Goal: Task Accomplishment & Management: Use online tool/utility

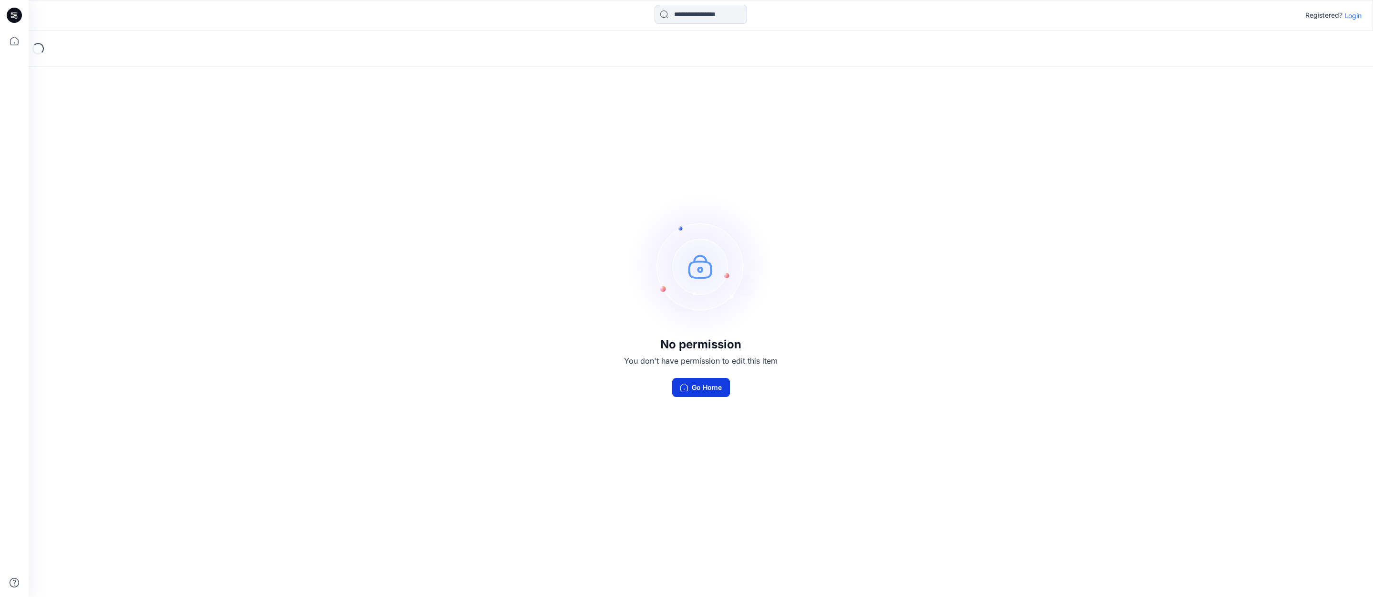
drag, startPoint x: 705, startPoint y: 390, endPoint x: 719, endPoint y: 392, distance: 14.4
click at [719, 392] on button "Go Home" at bounding box center [701, 387] width 58 height 19
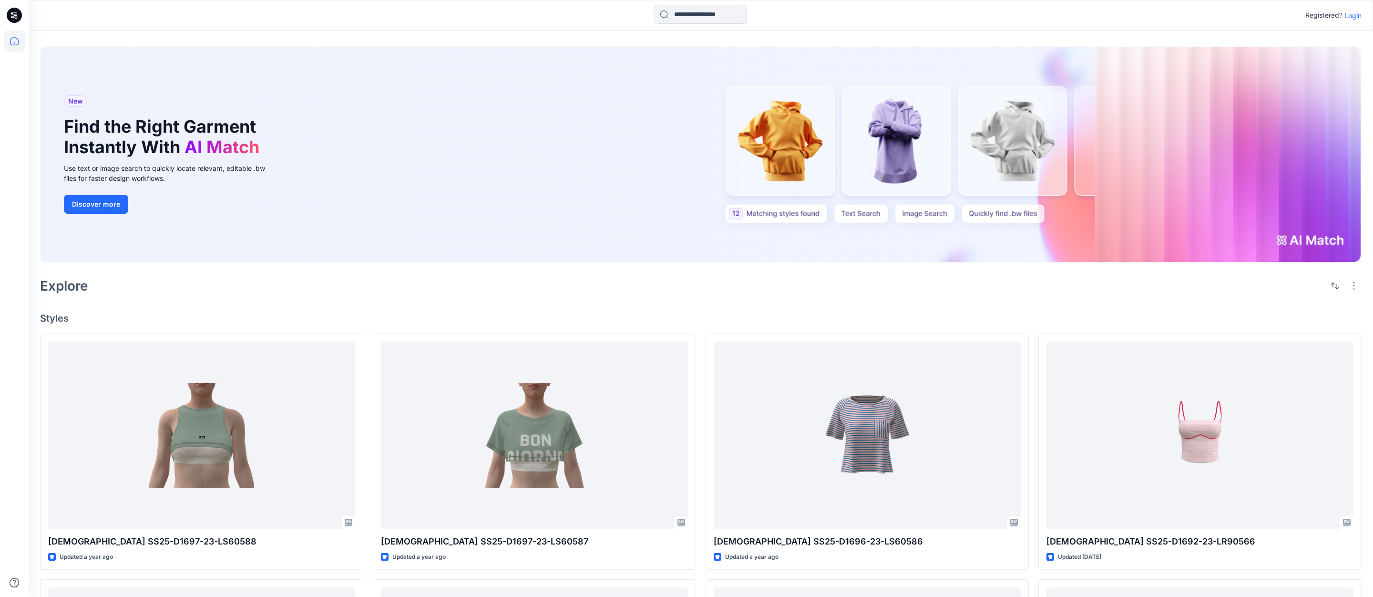
scroll to position [5, 0]
click at [1353, 15] on p "Login" at bounding box center [1353, 15] width 17 height 10
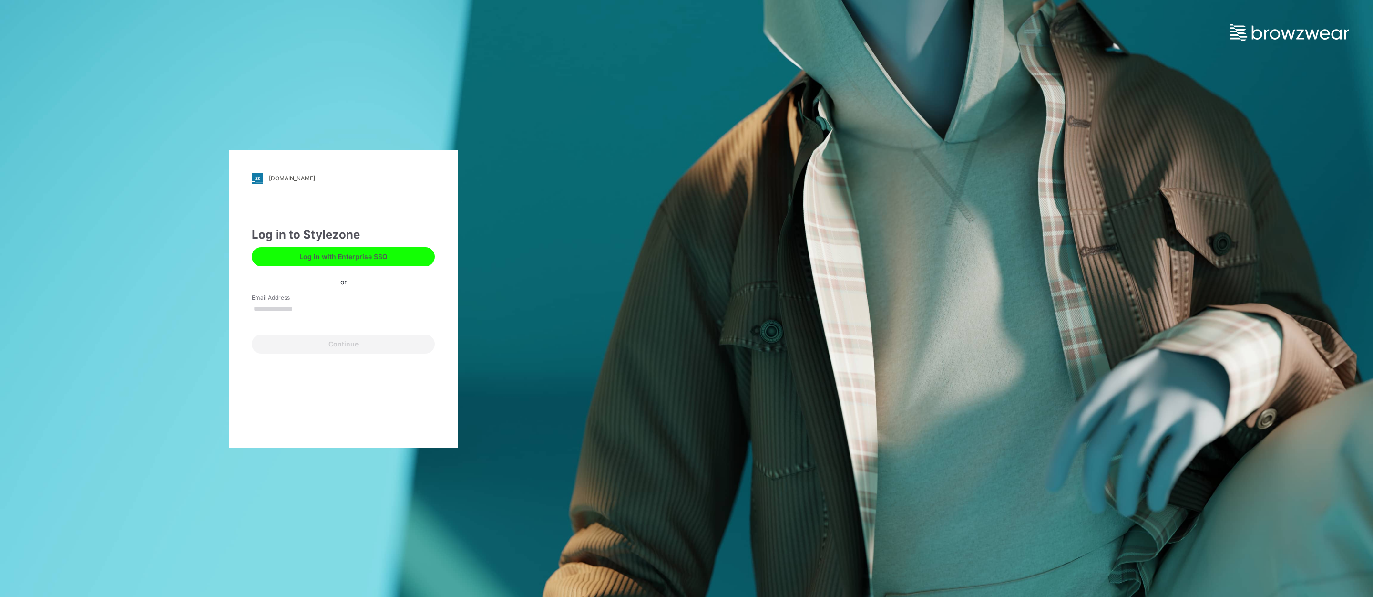
click at [316, 306] on input "Email Address" at bounding box center [343, 309] width 183 height 14
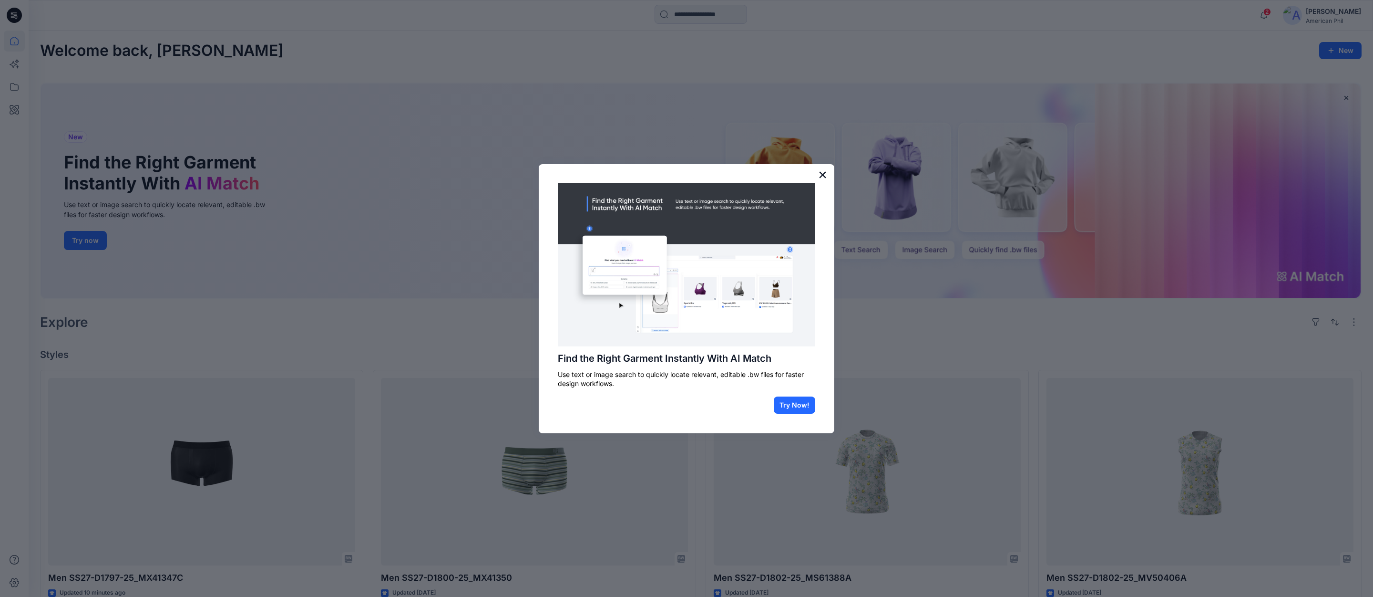
drag, startPoint x: 824, startPoint y: 174, endPoint x: 635, endPoint y: 272, distance: 212.6
click at [824, 174] on button "×" at bounding box center [822, 174] width 9 height 15
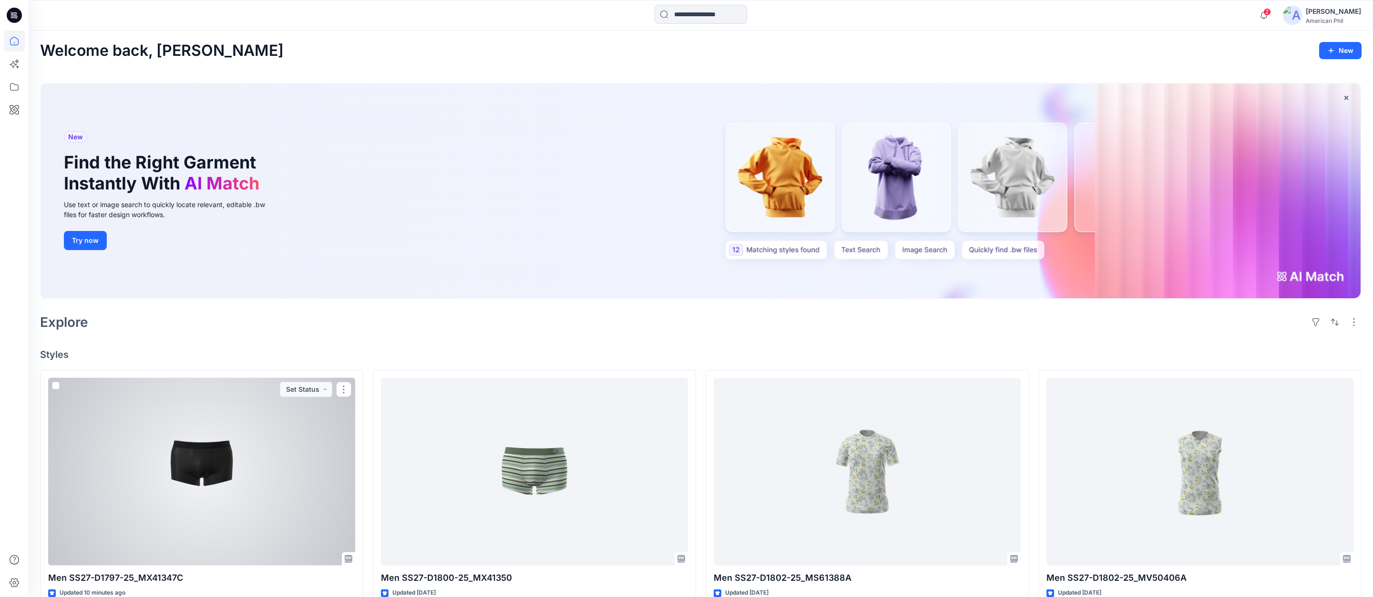
click at [212, 450] on div at bounding box center [201, 471] width 307 height 187
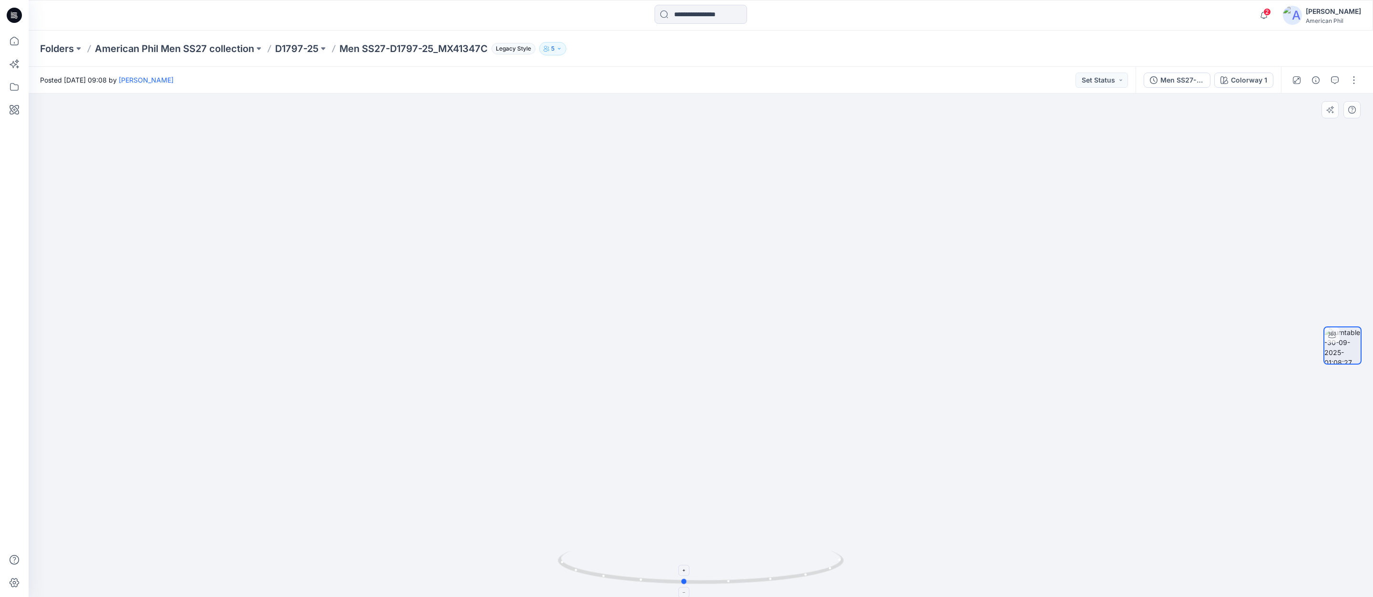
drag, startPoint x: 682, startPoint y: 584, endPoint x: 665, endPoint y: 580, distance: 17.5
click at [665, 580] on icon at bounding box center [702, 568] width 289 height 36
drag, startPoint x: 865, startPoint y: 426, endPoint x: 857, endPoint y: 467, distance: 42.3
click at [857, 467] on img at bounding box center [701, 273] width 895 height 645
drag, startPoint x: 714, startPoint y: 584, endPoint x: 794, endPoint y: 564, distance: 82.6
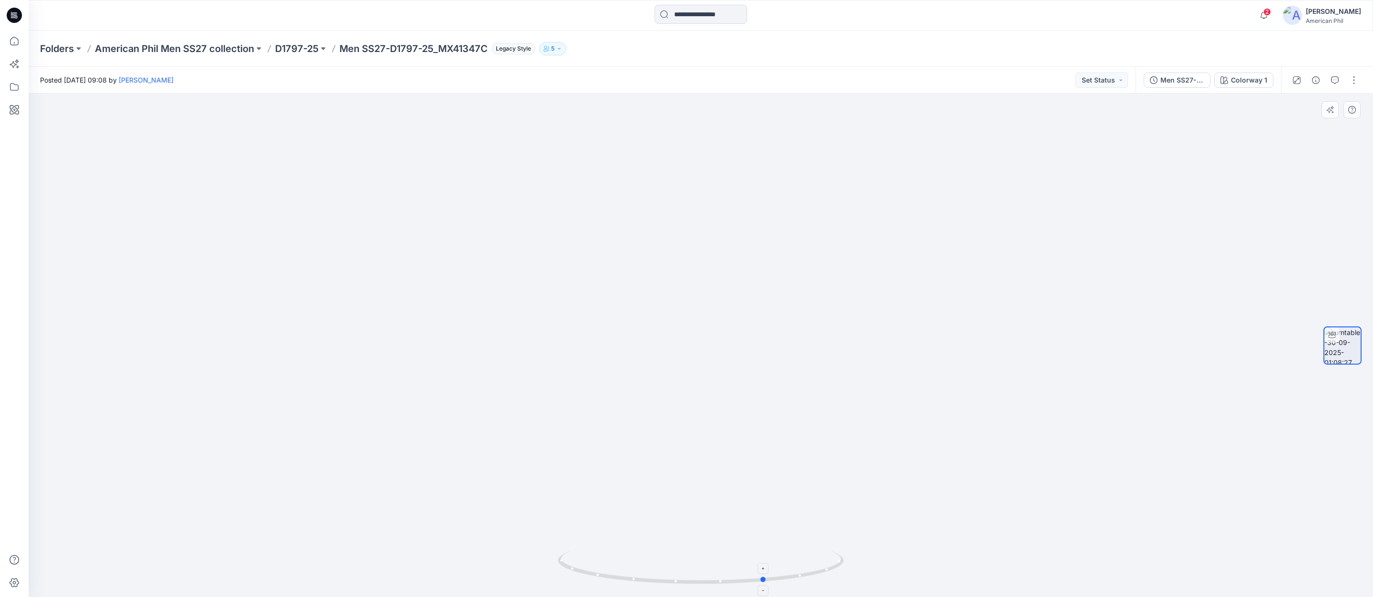
click at [794, 564] on icon at bounding box center [702, 568] width 289 height 36
click at [1123, 81] on button "Set Status" at bounding box center [1102, 79] width 52 height 15
drag, startPoint x: 1066, startPoint y: 123, endPoint x: 1074, endPoint y: 170, distance: 47.9
click at [1065, 123] on p "Accepted" at bounding box center [1076, 124] width 31 height 12
